Goal: Transaction & Acquisition: Download file/media

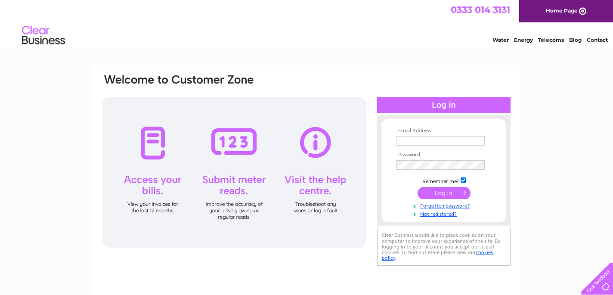
click at [423, 139] on input "text" at bounding box center [440, 140] width 89 height 9
type input "lrfbc@blueyonder.co.uk"
click at [441, 192] on input "submit" at bounding box center [444, 194] width 53 height 12
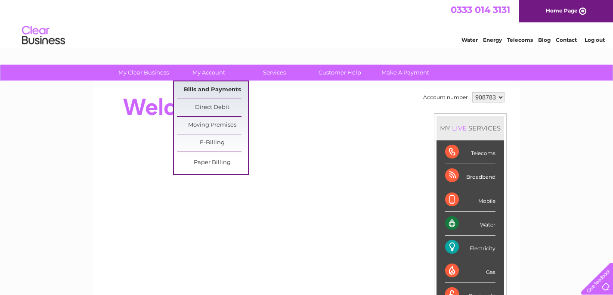
click at [208, 90] on link "Bills and Payments" at bounding box center [212, 89] width 71 height 17
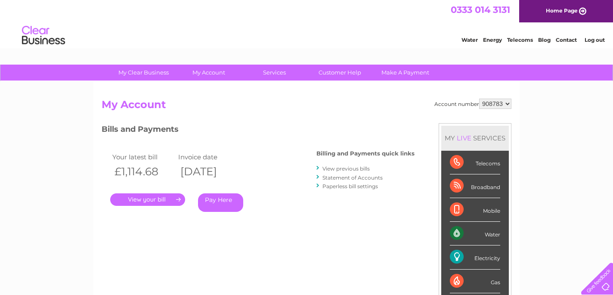
click at [352, 167] on link "View previous bills" at bounding box center [346, 168] width 47 height 6
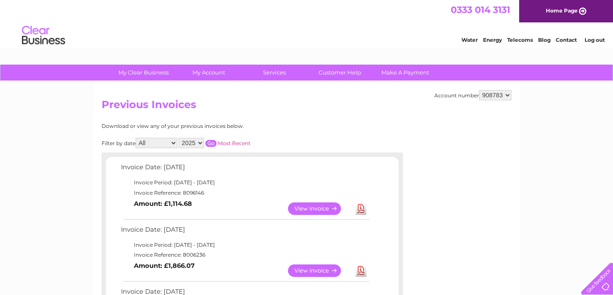
click at [362, 270] on link "Download" at bounding box center [361, 271] width 11 height 12
